Goal: Find specific page/section: Find specific page/section

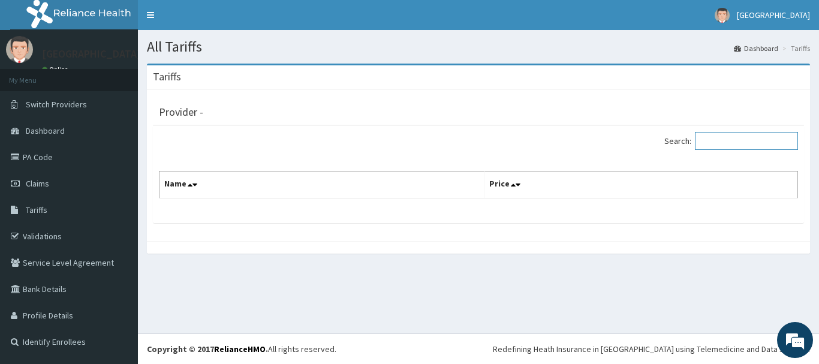
click at [750, 147] on input "Search:" at bounding box center [746, 141] width 103 height 18
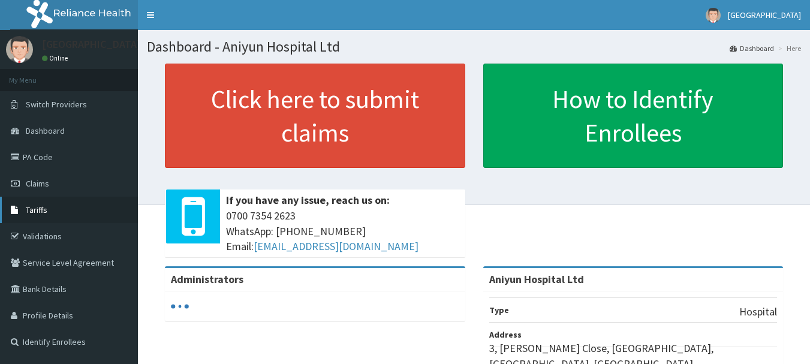
click at [50, 203] on link "Tariffs" at bounding box center [69, 210] width 138 height 26
click at [44, 207] on span "Tariffs" at bounding box center [37, 209] width 22 height 11
click at [52, 205] on link "Tariffs" at bounding box center [69, 210] width 138 height 26
click at [52, 204] on link "Tariffs" at bounding box center [69, 210] width 138 height 26
click at [93, 204] on link "Tariffs" at bounding box center [69, 210] width 138 height 26
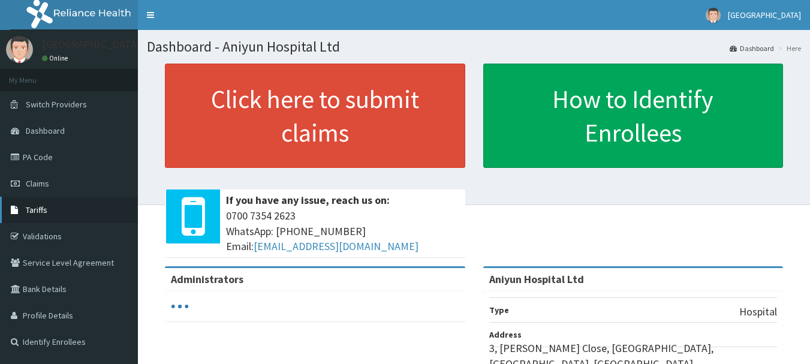
click at [73, 207] on link "Tariffs" at bounding box center [69, 210] width 138 height 26
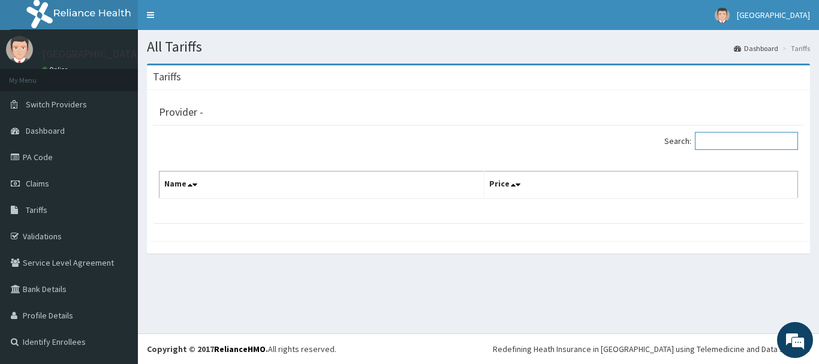
click at [763, 139] on input "Search:" at bounding box center [746, 141] width 103 height 18
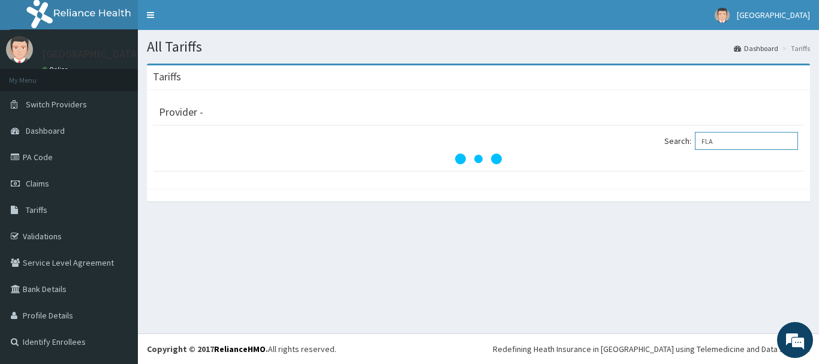
type input "FLA"
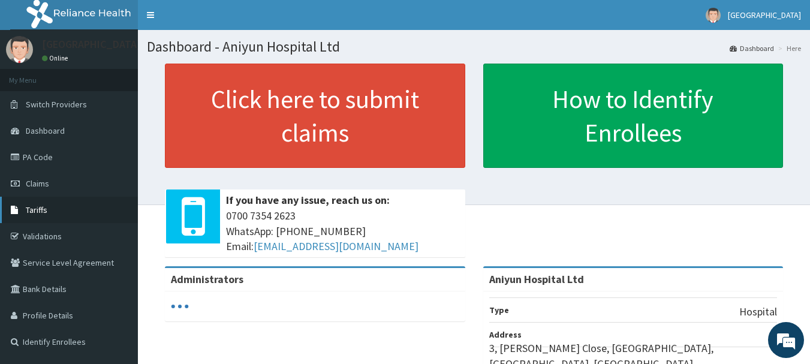
click at [62, 218] on link "Tariffs" at bounding box center [69, 210] width 138 height 26
click at [100, 209] on link "Tariffs" at bounding box center [69, 210] width 138 height 26
